Goal: Task Accomplishment & Management: Manage account settings

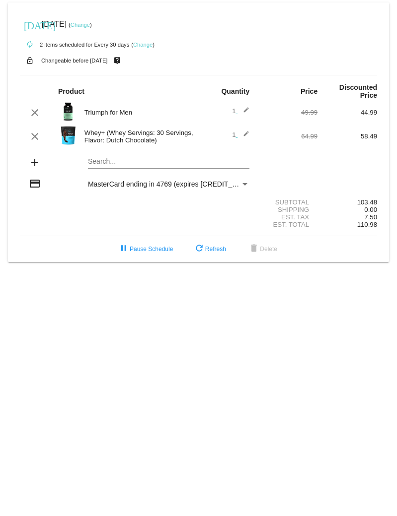
click at [246, 134] on mat-icon "edit" at bounding box center [243, 137] width 12 height 12
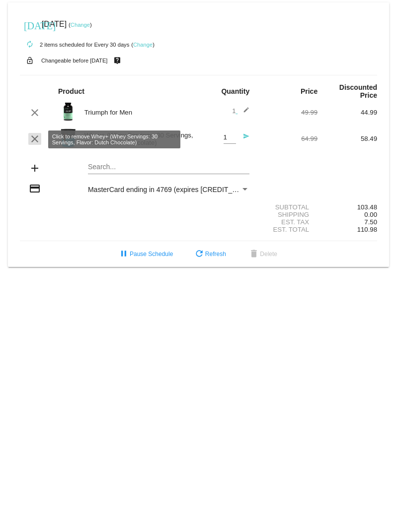
click at [39, 142] on mat-icon "clear" at bounding box center [35, 139] width 12 height 12
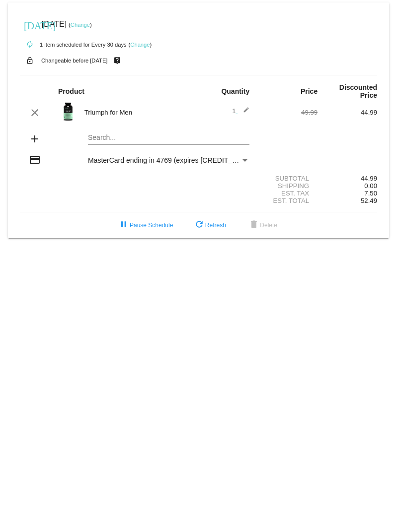
click at [90, 26] on link "Change" at bounding box center [80, 25] width 19 height 6
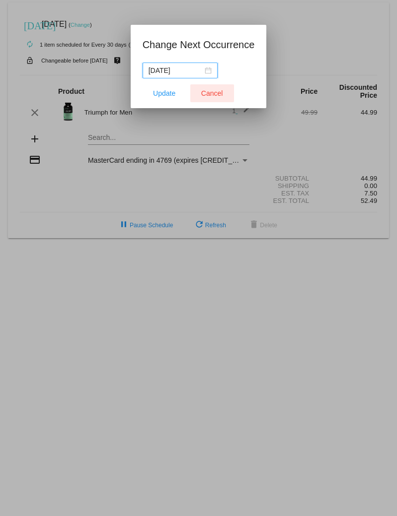
click at [208, 91] on span "Cancel" at bounding box center [212, 93] width 22 height 8
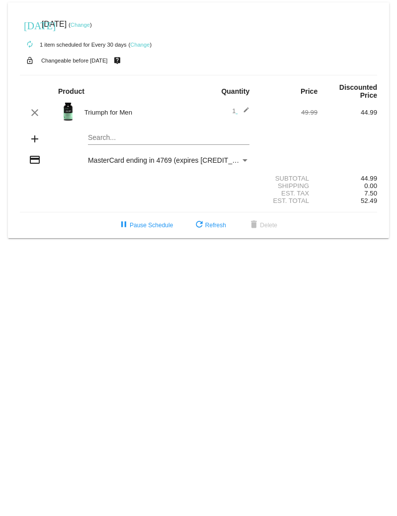
click at [144, 44] on link "Change" at bounding box center [139, 45] width 19 height 6
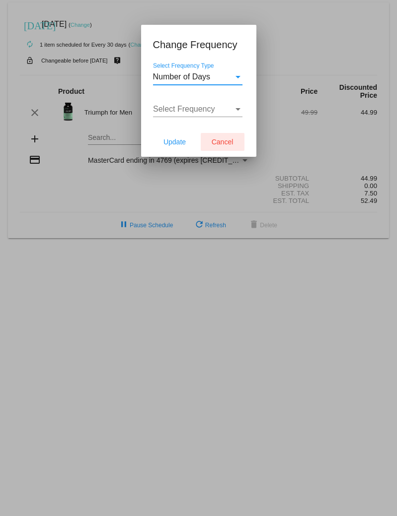
click at [228, 141] on span "Cancel" at bounding box center [223, 142] width 22 height 8
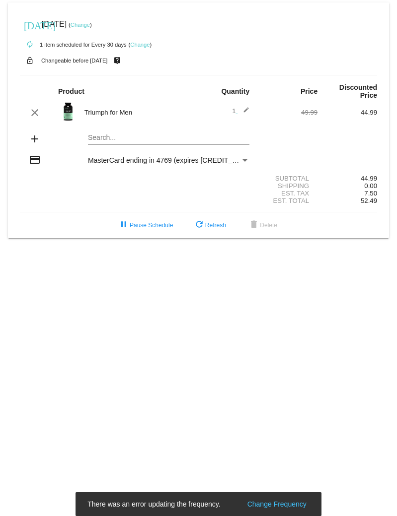
click at [159, 26] on div "[DATE] [DATE] ( Change )" at bounding box center [198, 24] width 357 height 20
click at [90, 25] on link "Change" at bounding box center [80, 25] width 19 height 6
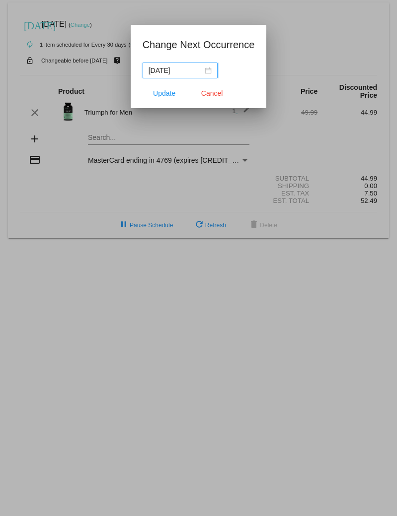
click at [200, 71] on div "[DATE]" at bounding box center [179, 70] width 63 height 11
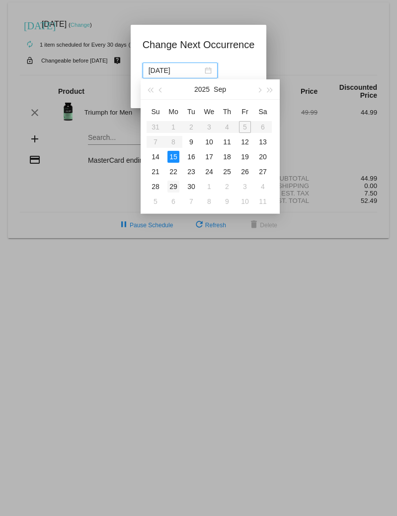
click at [173, 184] on div "29" at bounding box center [173, 187] width 12 height 12
type input "[DATE]"
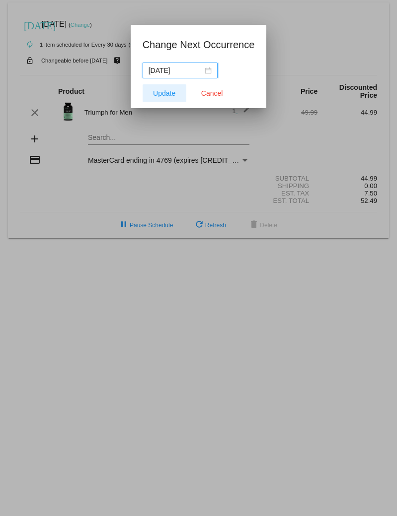
click at [169, 93] on span "Update" at bounding box center [164, 93] width 22 height 8
